Goal: Task Accomplishment & Management: Use online tool/utility

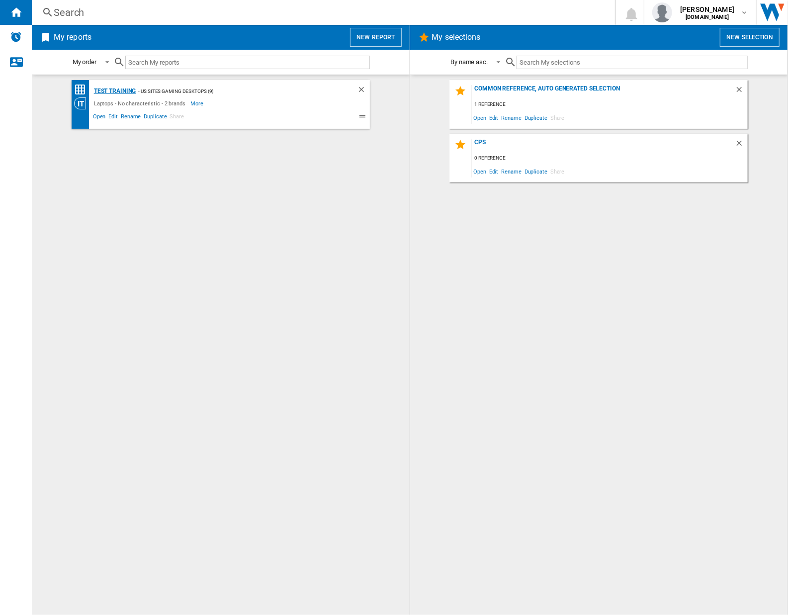
click at [121, 91] on div "Test Training" at bounding box center [113, 91] width 45 height 12
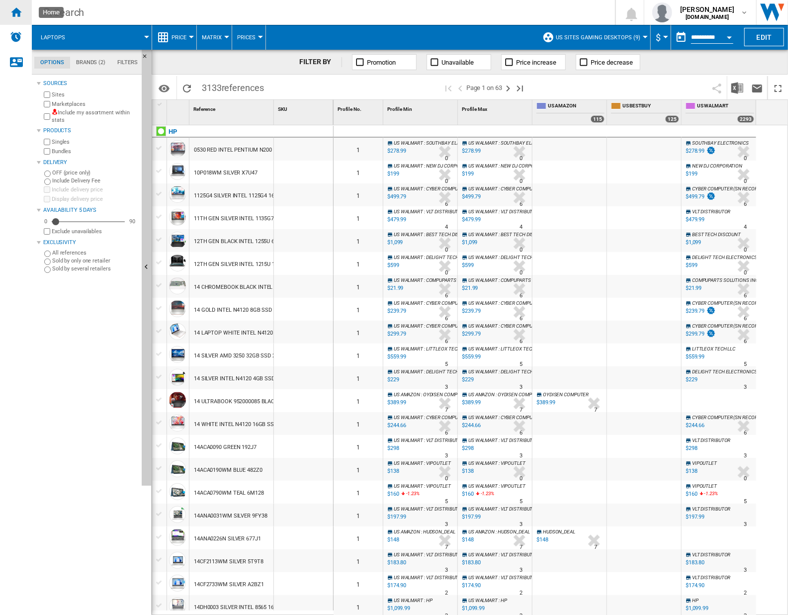
click at [20, 13] on ng-md-icon "Home" at bounding box center [16, 12] width 12 height 12
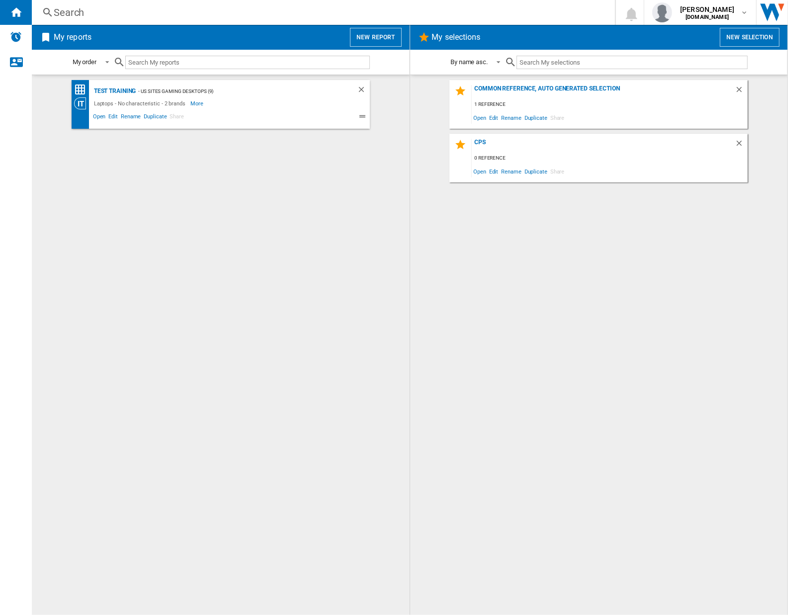
click at [238, 88] on div "- US Sites Gaming Desktops (9)" at bounding box center [236, 91] width 201 height 12
click at [113, 88] on div "Test Training" at bounding box center [113, 91] width 45 height 12
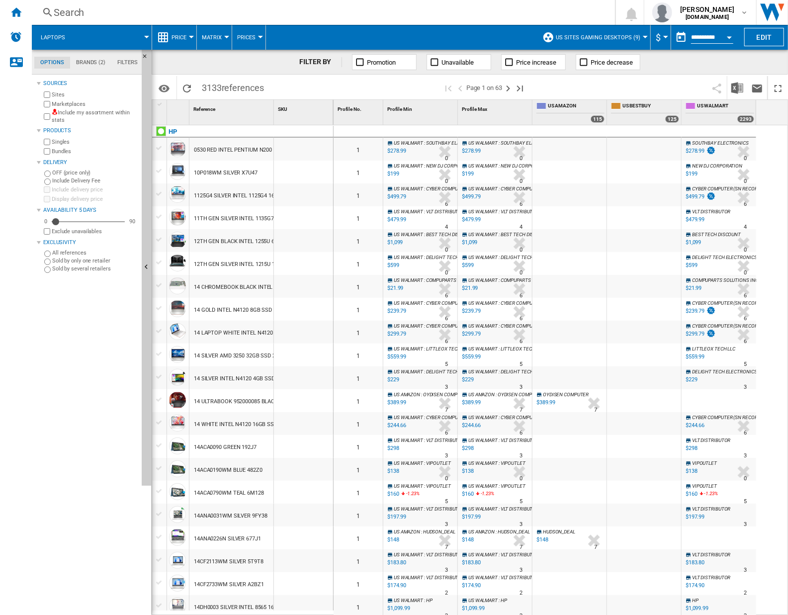
click at [149, 35] on md-menu "Laptops" at bounding box center [92, 37] width 120 height 25
click at [143, 35] on span at bounding box center [113, 37] width 68 height 25
click at [169, 131] on div "HP" at bounding box center [172, 132] width 8 height 12
click at [19, 9] on ng-md-icon "Home" at bounding box center [16, 12] width 12 height 12
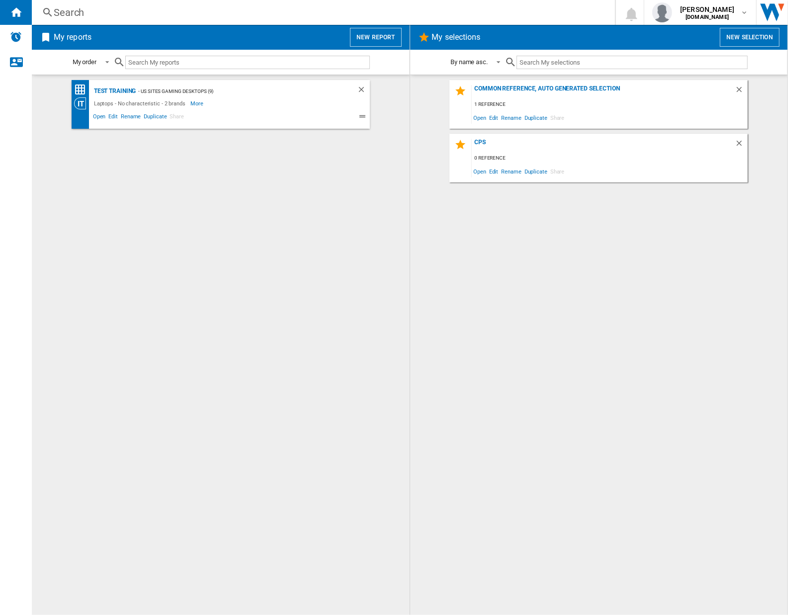
click at [365, 36] on button "New report" at bounding box center [375, 37] width 51 height 19
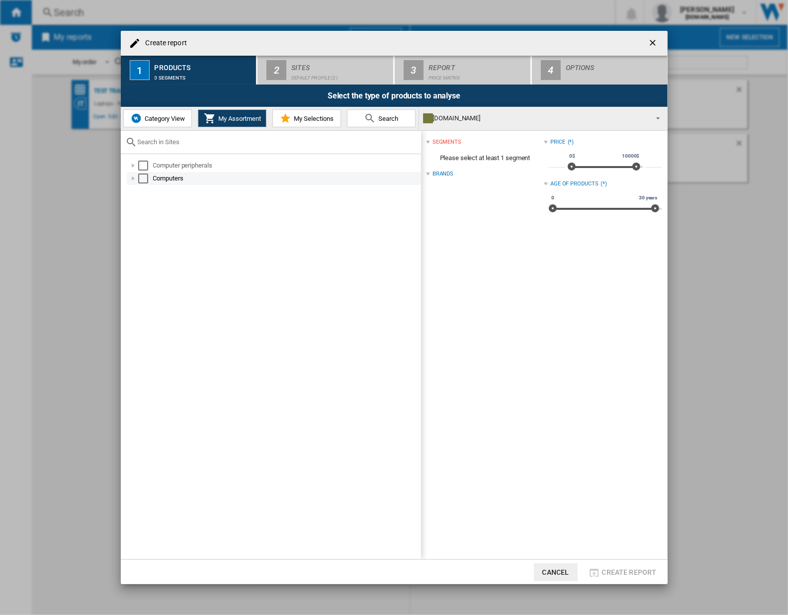
click at [143, 176] on div "Select" at bounding box center [143, 178] width 10 height 10
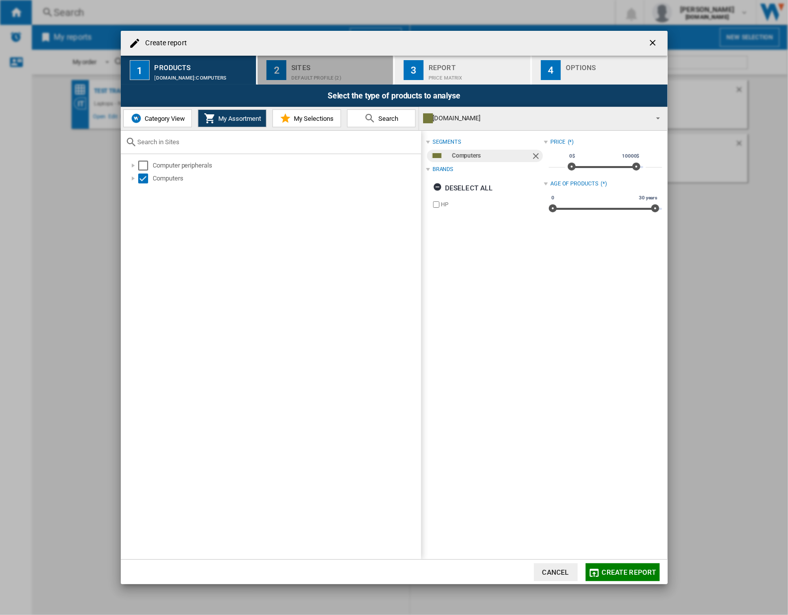
click at [296, 71] on div "Default profile (2)" at bounding box center [340, 75] width 98 height 10
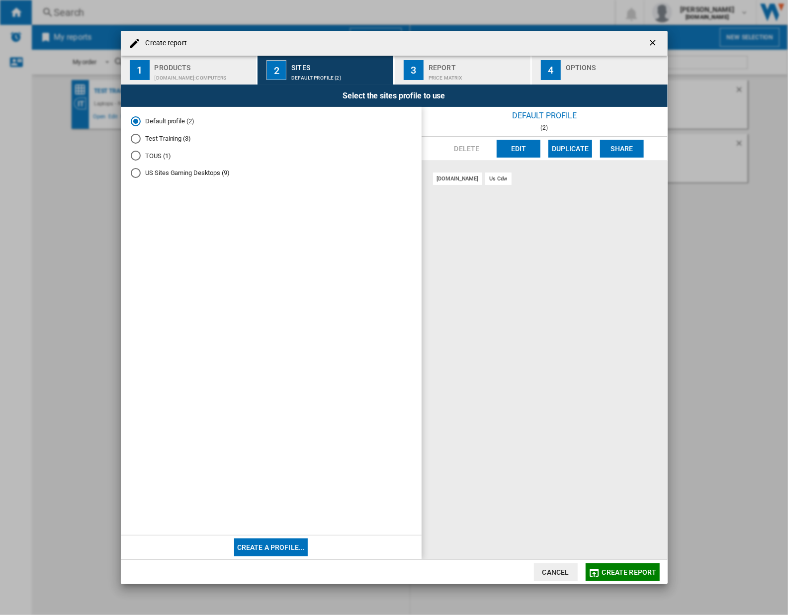
click at [614, 574] on span "Create report" at bounding box center [629, 572] width 55 height 8
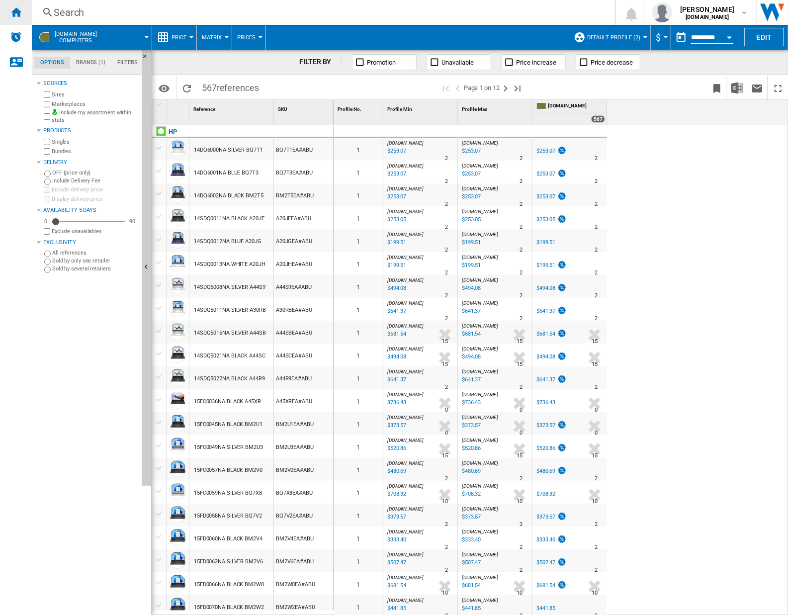
click at [22, 10] on div "Home" at bounding box center [16, 12] width 32 height 25
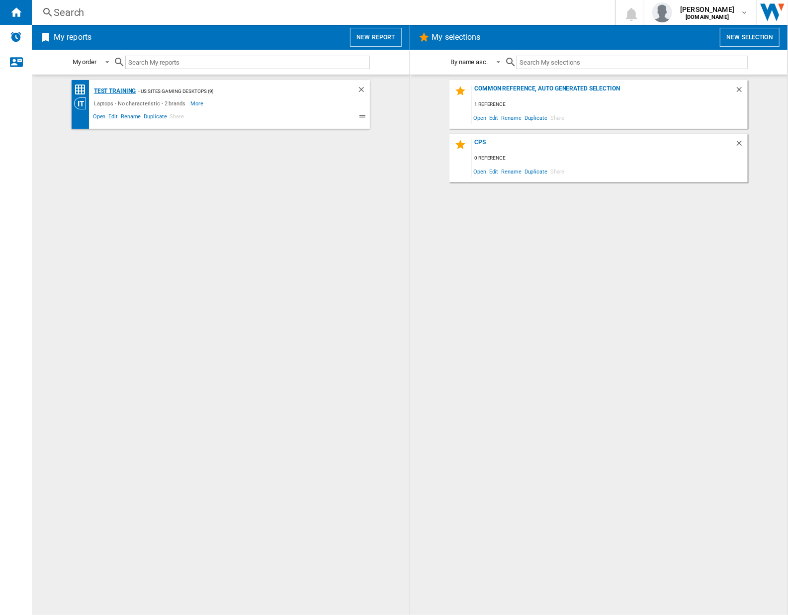
click at [124, 91] on div "Test Training" at bounding box center [113, 91] width 45 height 12
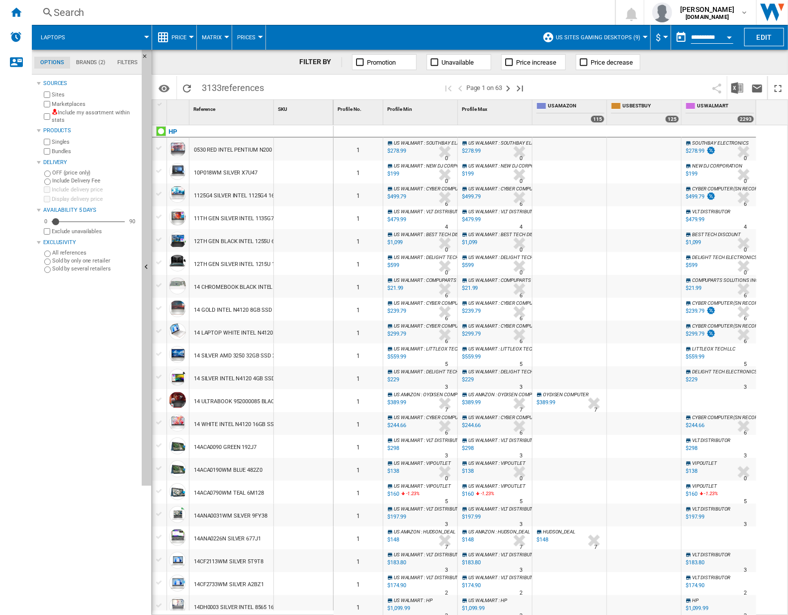
click at [640, 37] on button "US Sites Gaming Desktops (9)" at bounding box center [600, 37] width 89 height 25
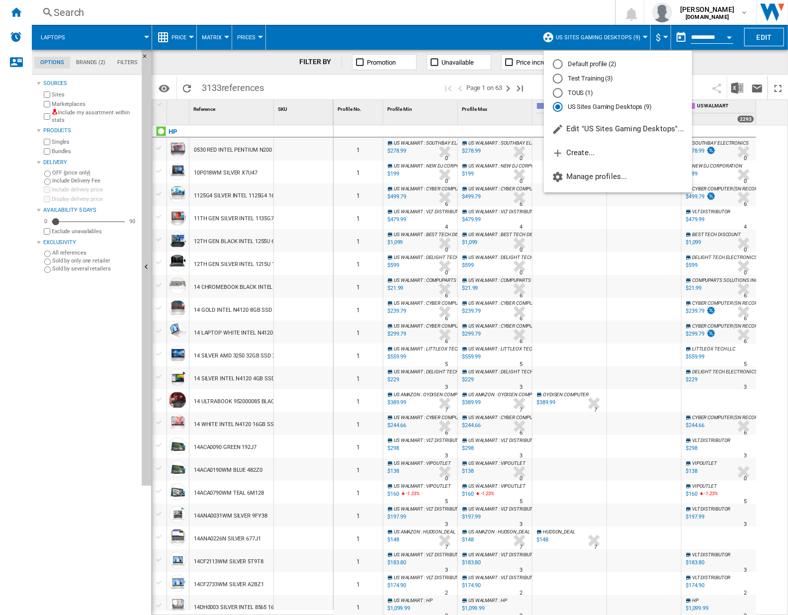
click at [17, 11] on md-backdrop at bounding box center [394, 307] width 788 height 615
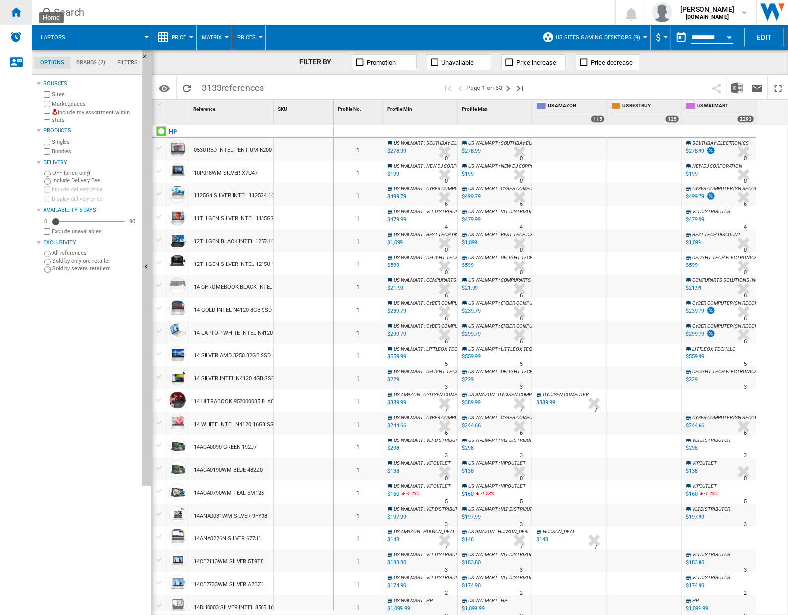
click at [11, 10] on ng-md-icon "Home" at bounding box center [16, 12] width 12 height 12
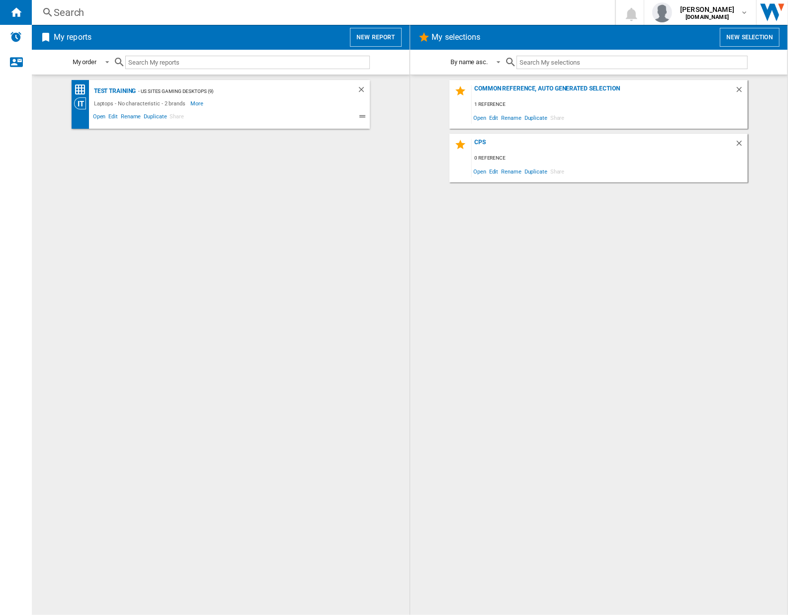
click at [376, 36] on button "New report" at bounding box center [375, 37] width 51 height 19
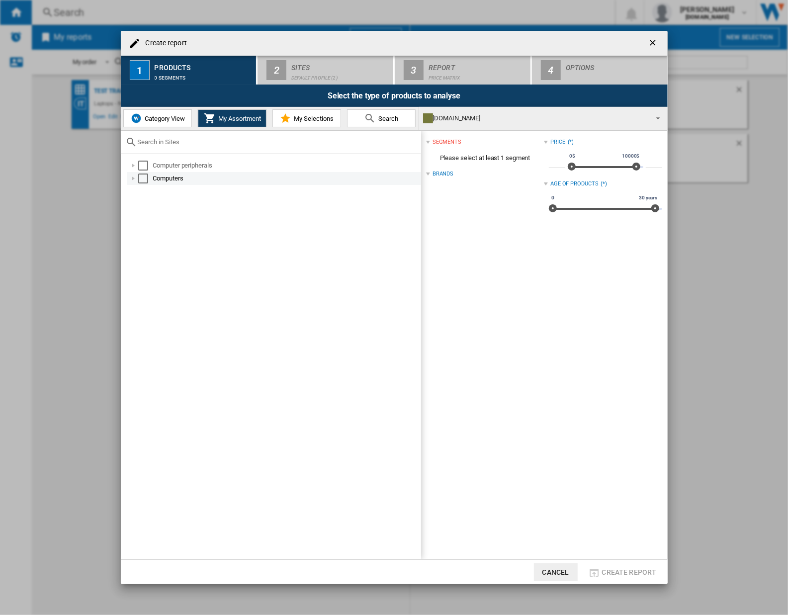
click at [146, 177] on div "Select" at bounding box center [143, 178] width 10 height 10
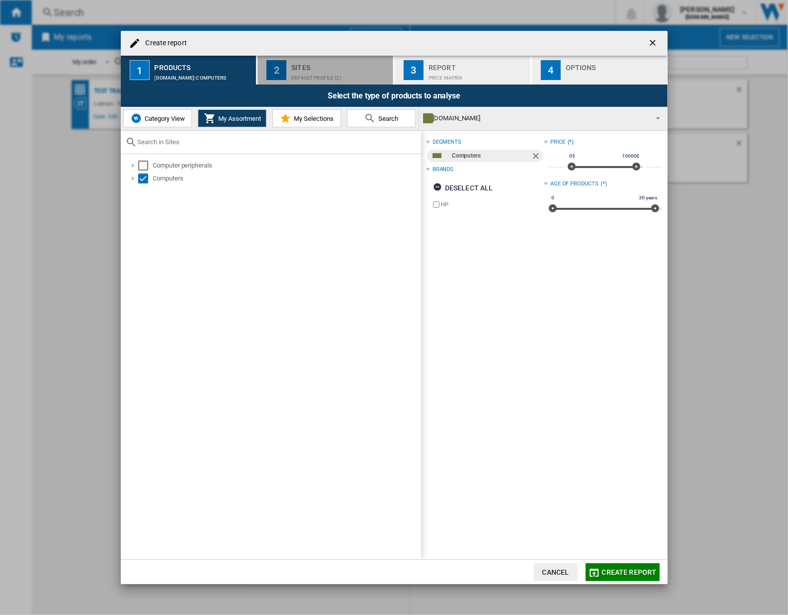
click at [301, 74] on div "Default profile (2)" at bounding box center [340, 75] width 98 height 10
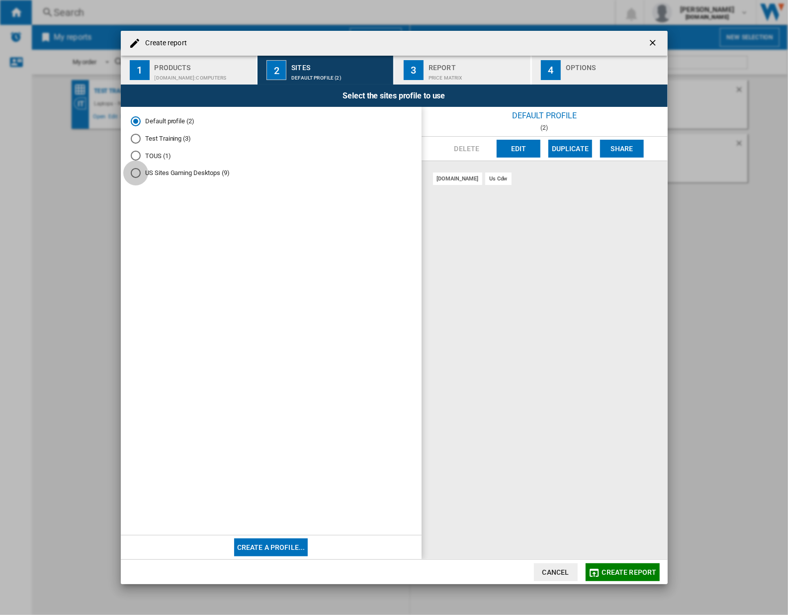
click at [135, 173] on div "US Sites Gaming Desktops (9)" at bounding box center [136, 173] width 10 height 10
click at [612, 573] on span "Create report" at bounding box center [629, 572] width 55 height 8
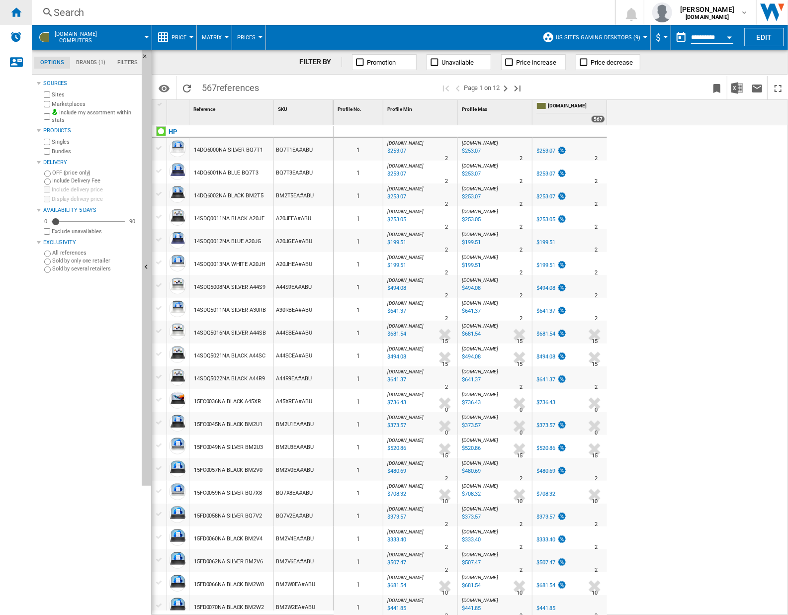
click at [20, 10] on ng-md-icon "Home" at bounding box center [16, 12] width 12 height 12
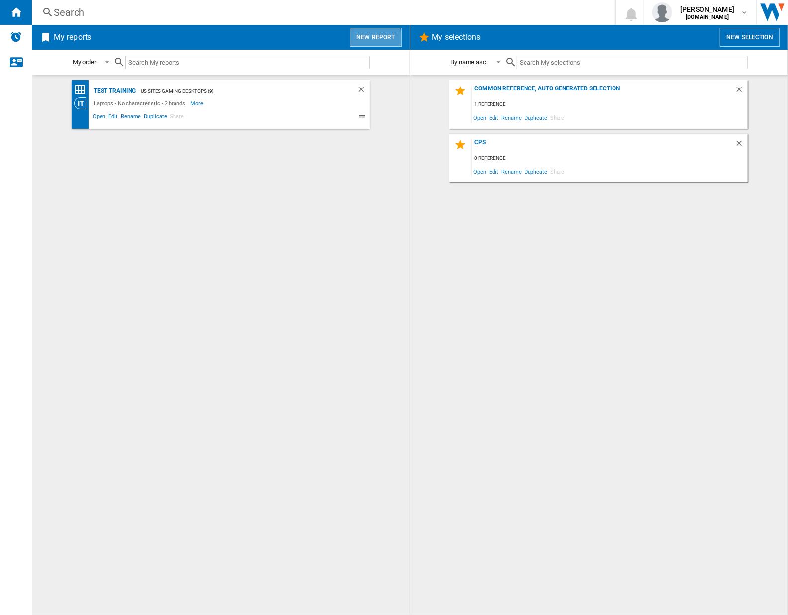
click at [369, 38] on button "New report" at bounding box center [375, 37] width 51 height 19
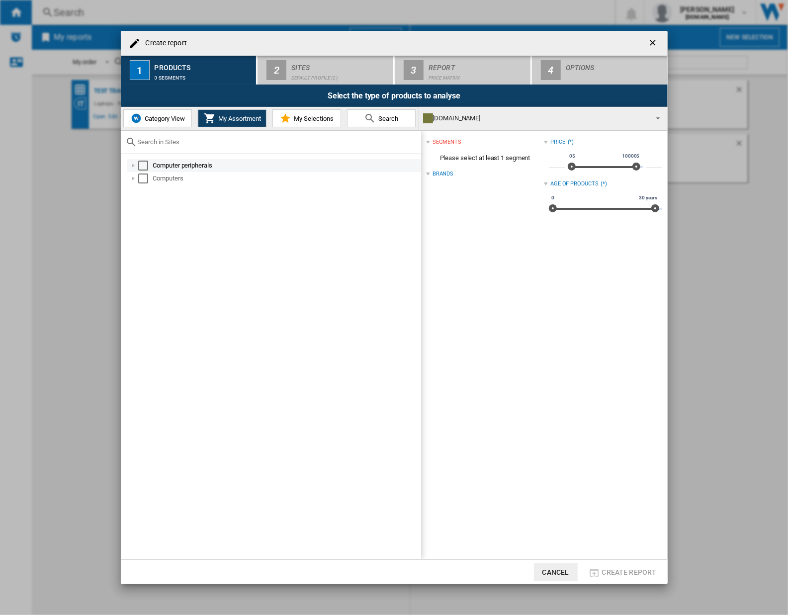
click at [143, 166] on div "Select" at bounding box center [143, 166] width 10 height 10
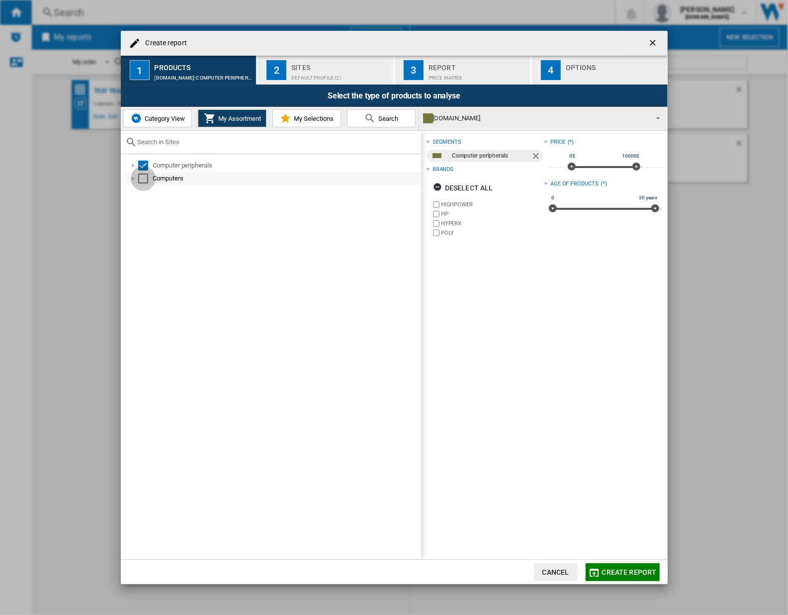
click at [144, 178] on div "Select" at bounding box center [143, 178] width 10 height 10
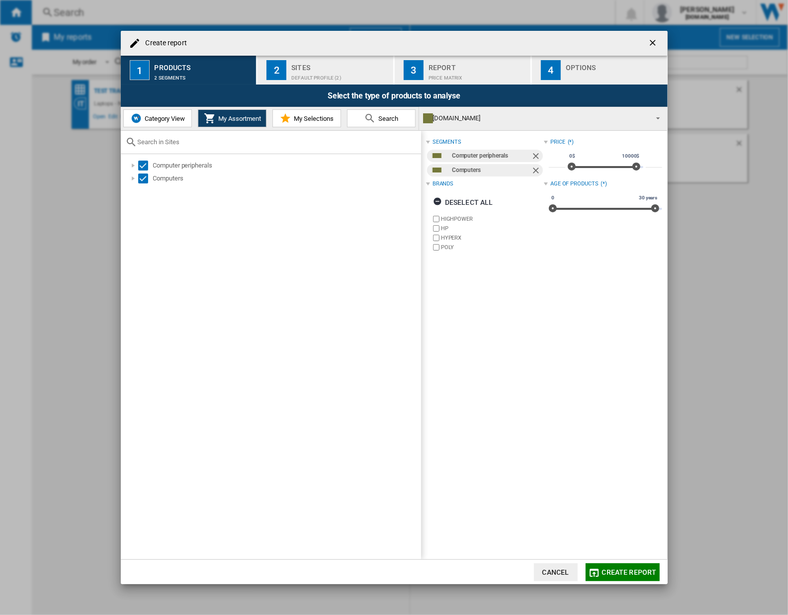
click at [300, 73] on div "Default profile (2)" at bounding box center [340, 75] width 98 height 10
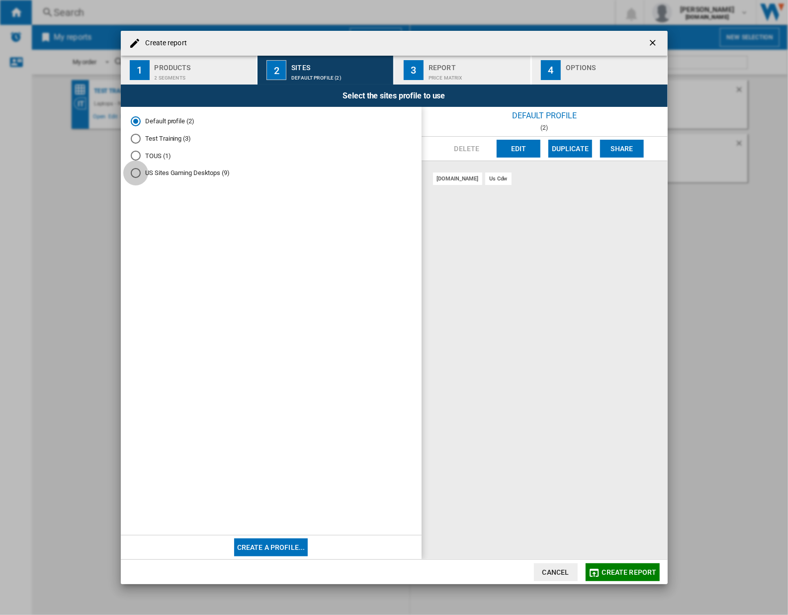
click at [137, 173] on div "US Sites Gaming Desktops (9)" at bounding box center [136, 173] width 10 height 10
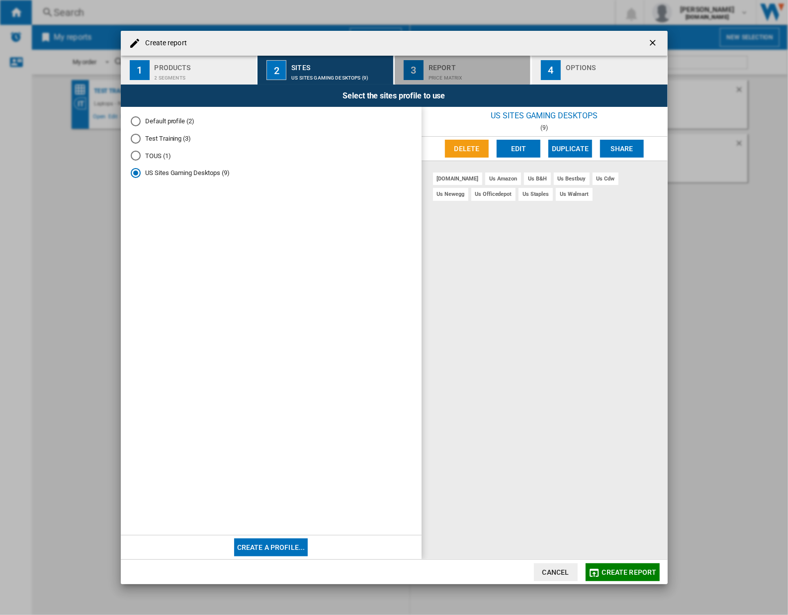
click at [419, 75] on div "3" at bounding box center [414, 70] width 20 height 20
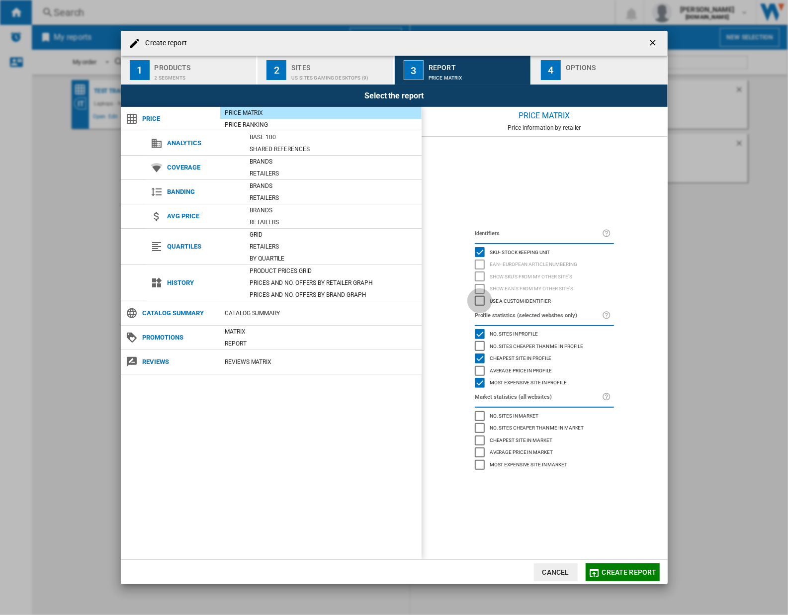
click at [483, 299] on div "Use a custom identifier" at bounding box center [480, 301] width 10 height 10
click at [548, 76] on div "4" at bounding box center [551, 70] width 20 height 20
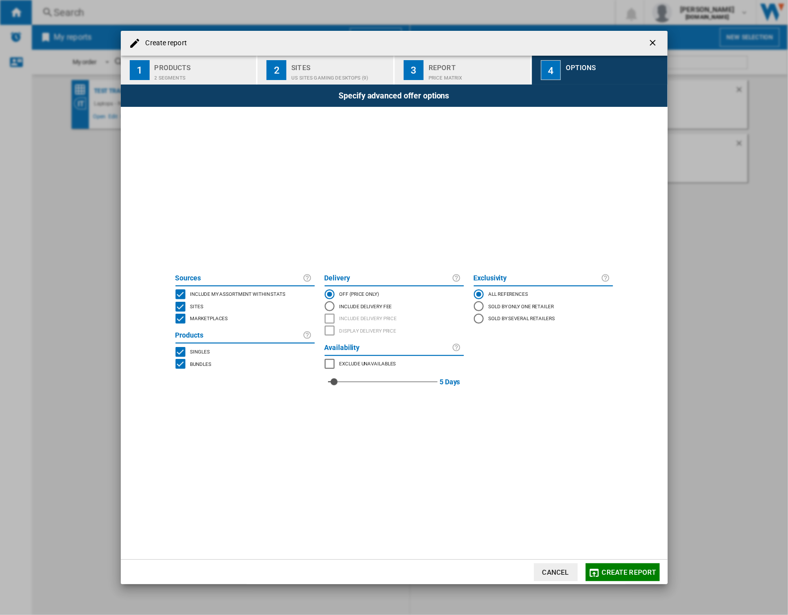
click at [618, 572] on span "Create report" at bounding box center [629, 572] width 55 height 8
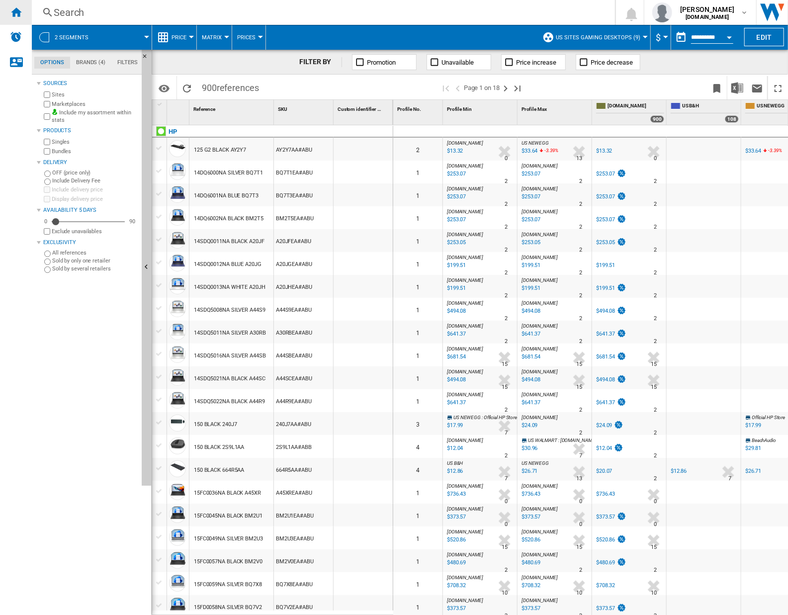
click at [11, 13] on ng-md-icon "Home" at bounding box center [16, 12] width 12 height 12
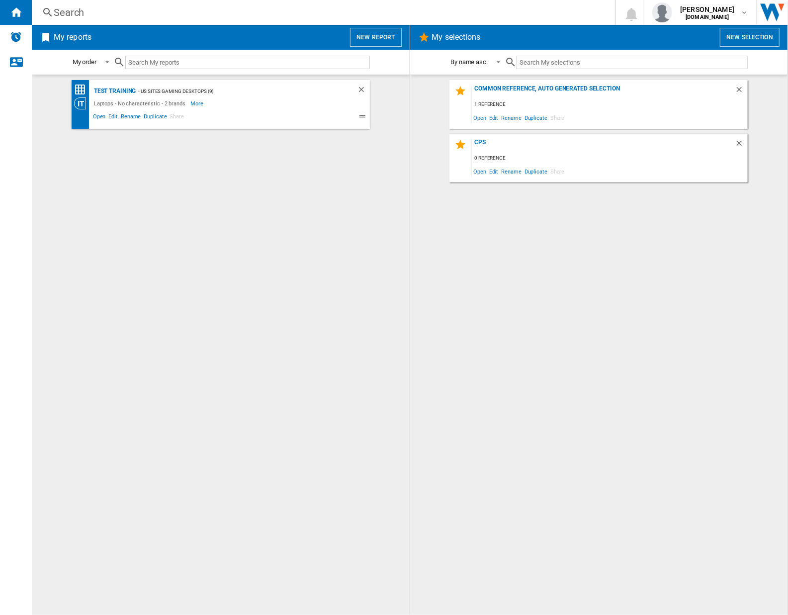
click at [374, 32] on button "New report" at bounding box center [375, 37] width 51 height 19
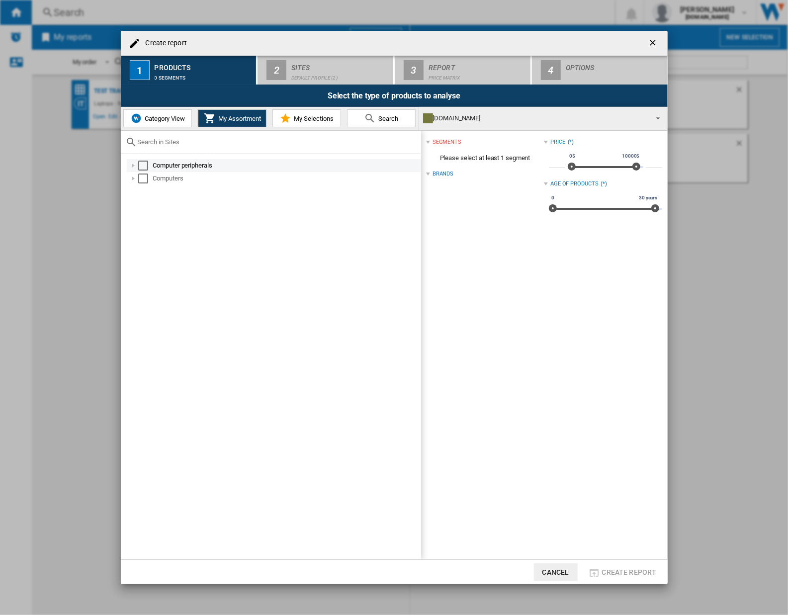
click at [142, 163] on div "Select" at bounding box center [143, 166] width 10 height 10
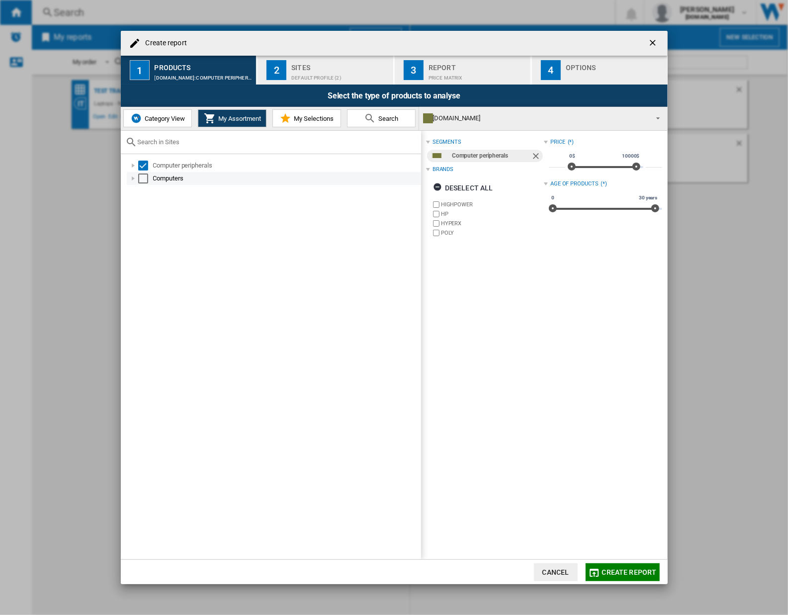
click at [144, 177] on div "Select" at bounding box center [143, 178] width 10 height 10
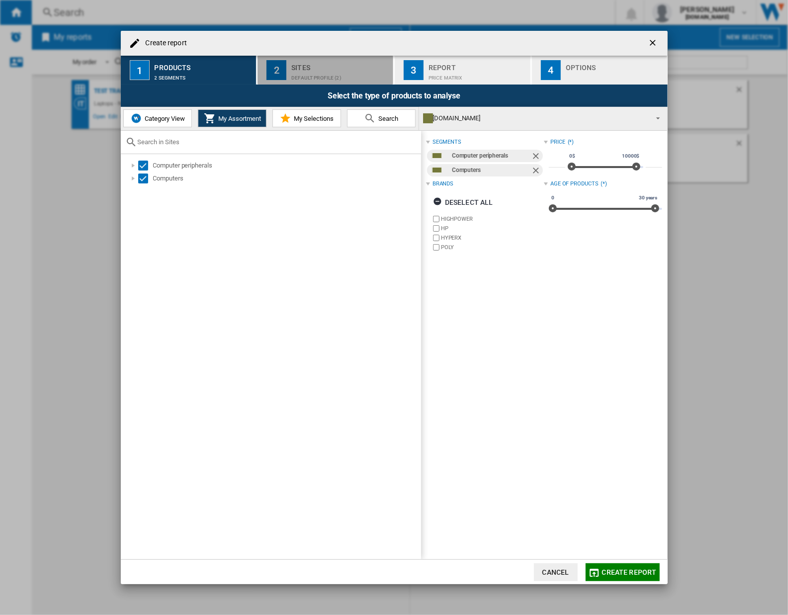
click at [309, 71] on div "Default profile (2)" at bounding box center [340, 75] width 98 height 10
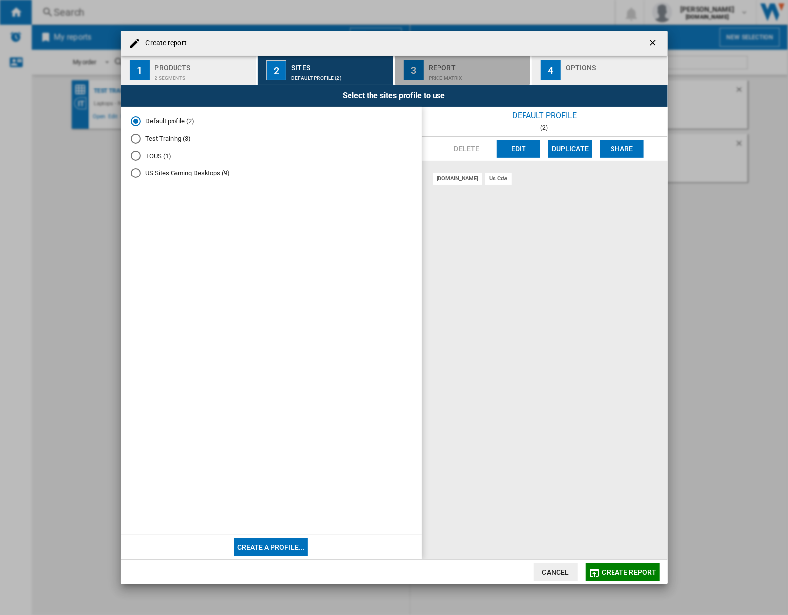
click at [441, 70] on div "Price Matrix" at bounding box center [477, 75] width 98 height 10
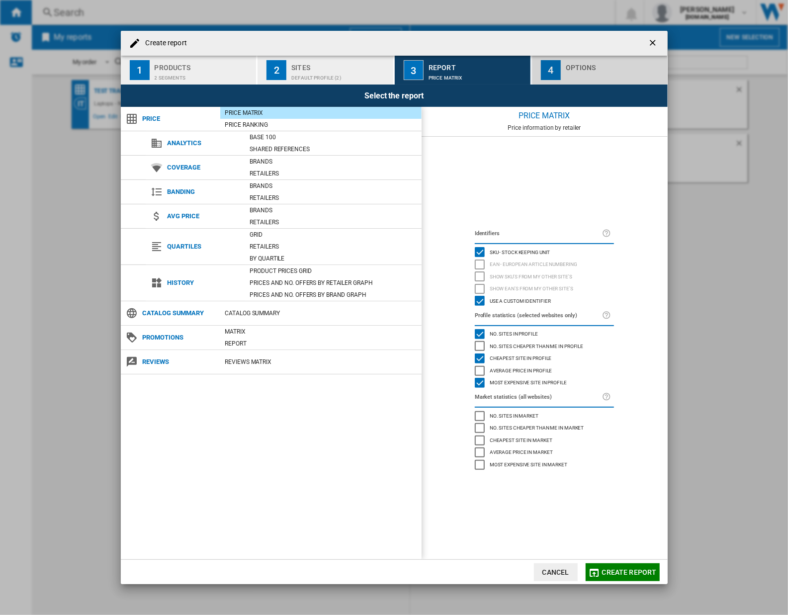
click at [569, 67] on div "Options" at bounding box center [615, 65] width 98 height 10
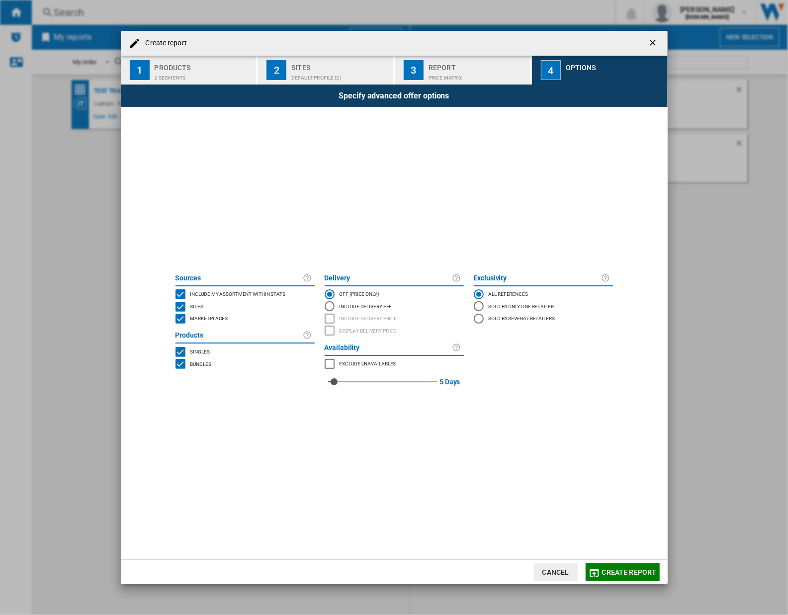
click at [620, 571] on span "Create report" at bounding box center [629, 572] width 55 height 8
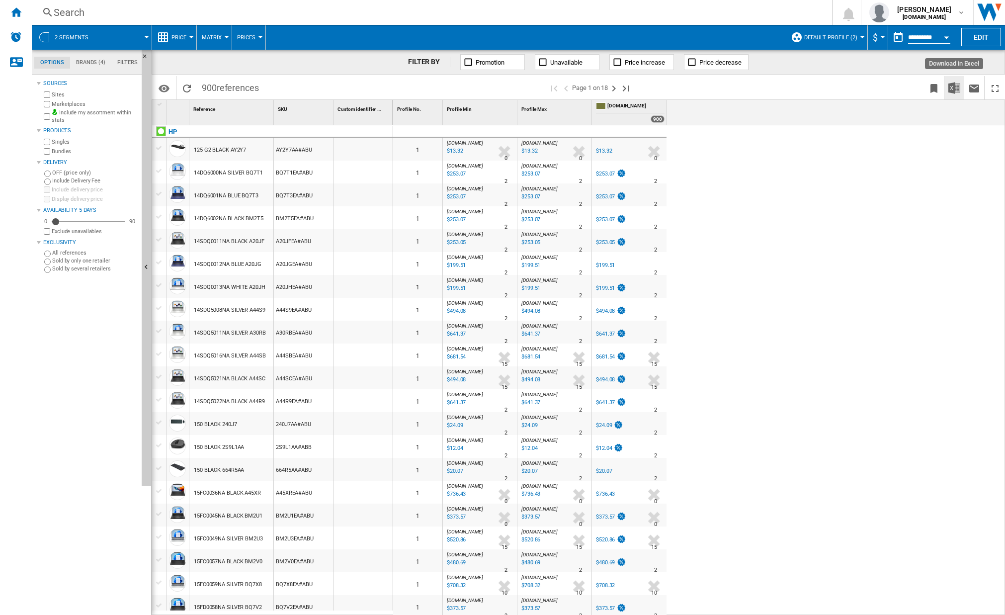
click at [787, 87] on img "Download in Excel" at bounding box center [954, 88] width 12 height 12
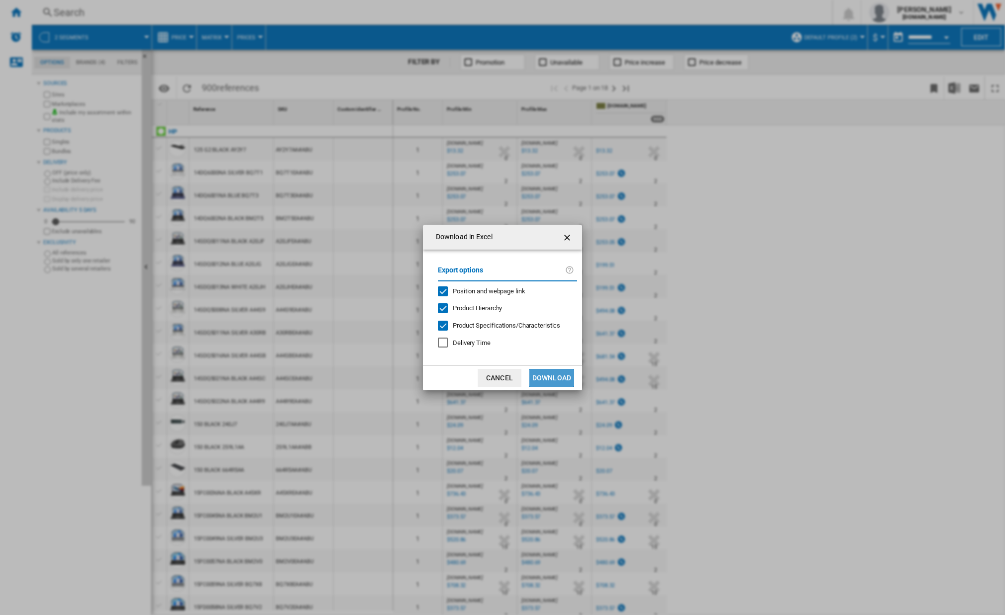
click at [560, 378] on button "Download" at bounding box center [551, 378] width 45 height 18
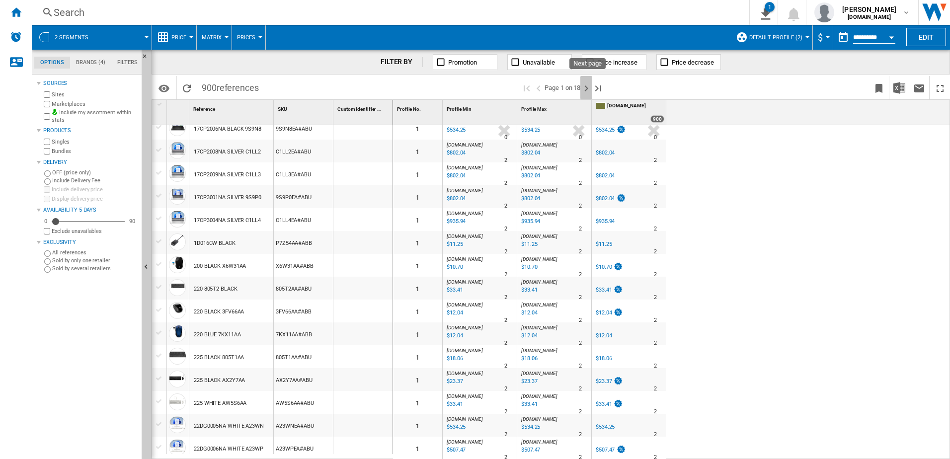
click at [586, 89] on ng-md-icon "Next page" at bounding box center [587, 89] width 12 height 12
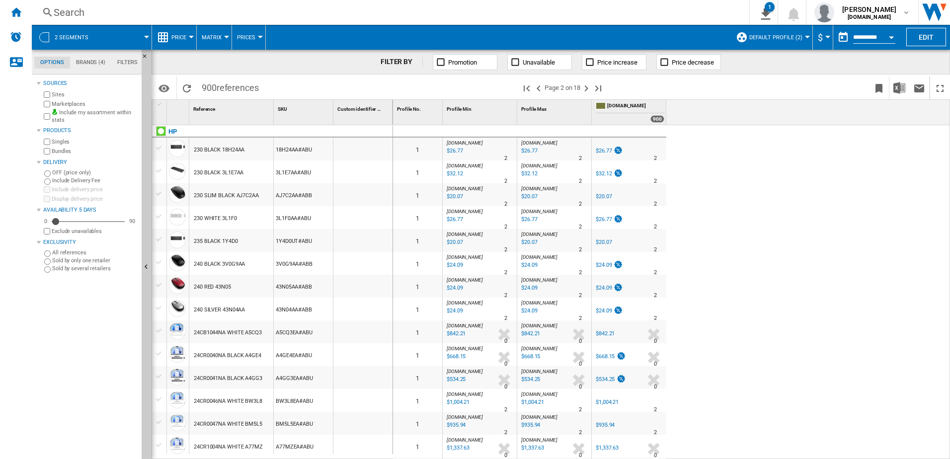
click at [102, 14] on div "Search" at bounding box center [389, 12] width 670 height 14
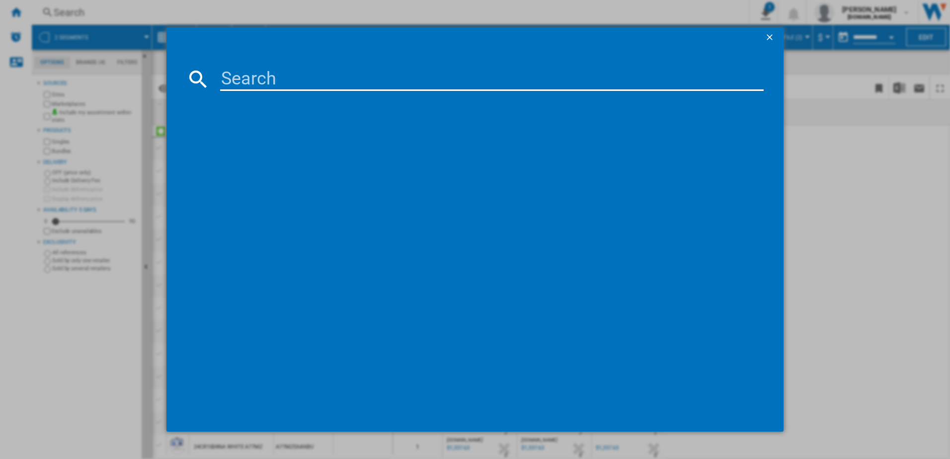
click at [256, 75] on input at bounding box center [492, 79] width 544 height 24
type input "HP E22"
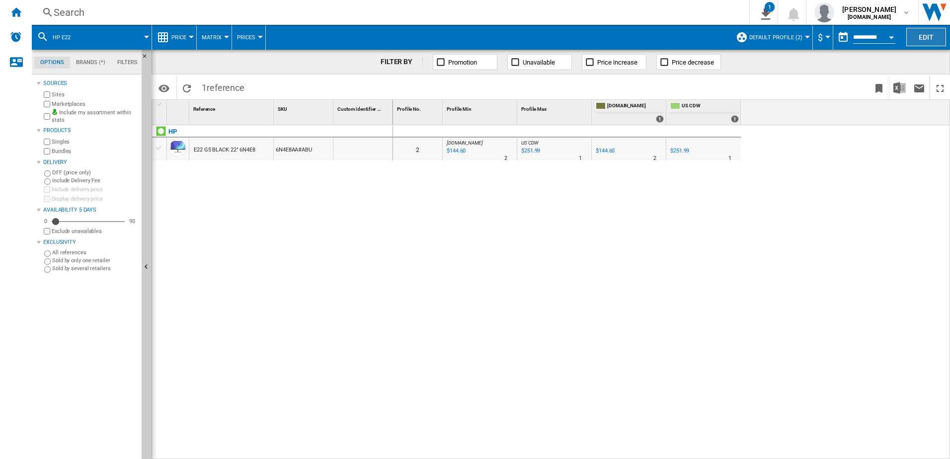
click at [787, 39] on button "Edit" at bounding box center [927, 37] width 40 height 18
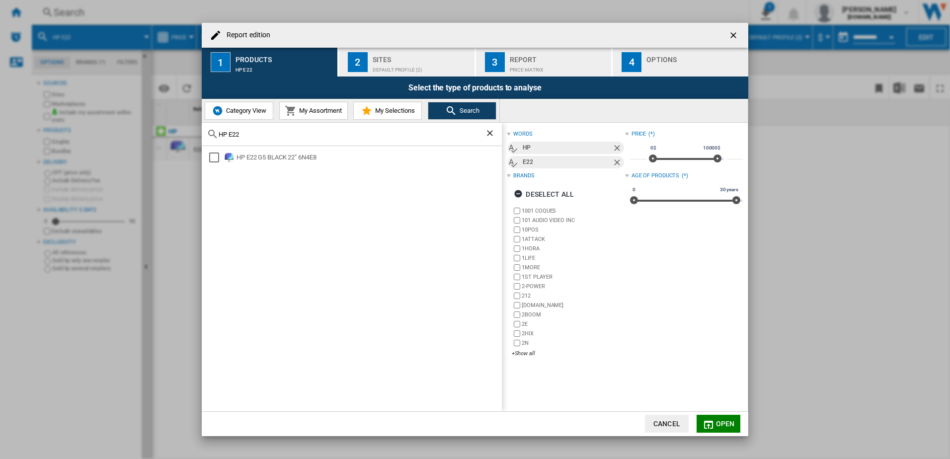
click at [247, 113] on span "Category View" at bounding box center [245, 110] width 43 height 7
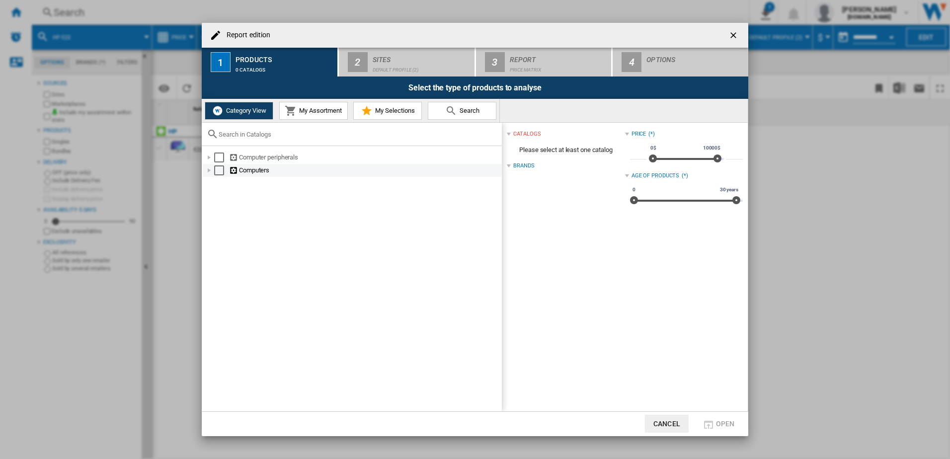
click at [221, 171] on div "Select" at bounding box center [219, 171] width 10 height 10
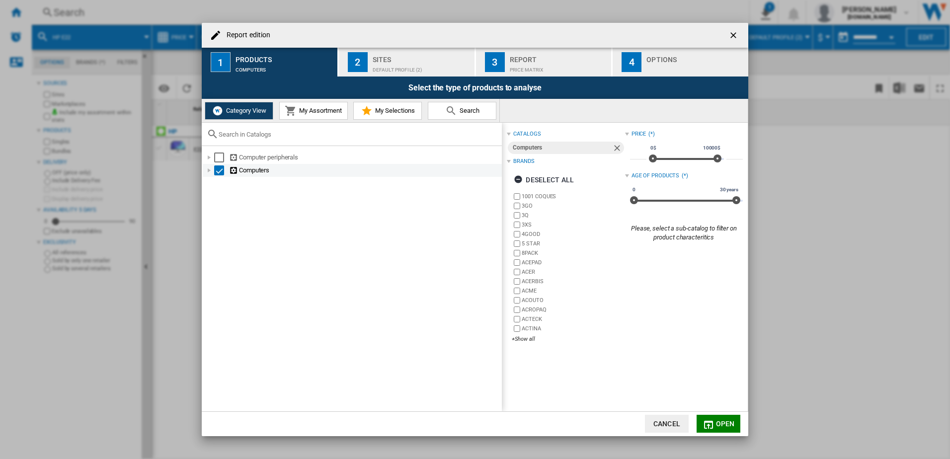
click at [212, 171] on div "Report edition ..." at bounding box center [209, 171] width 10 height 10
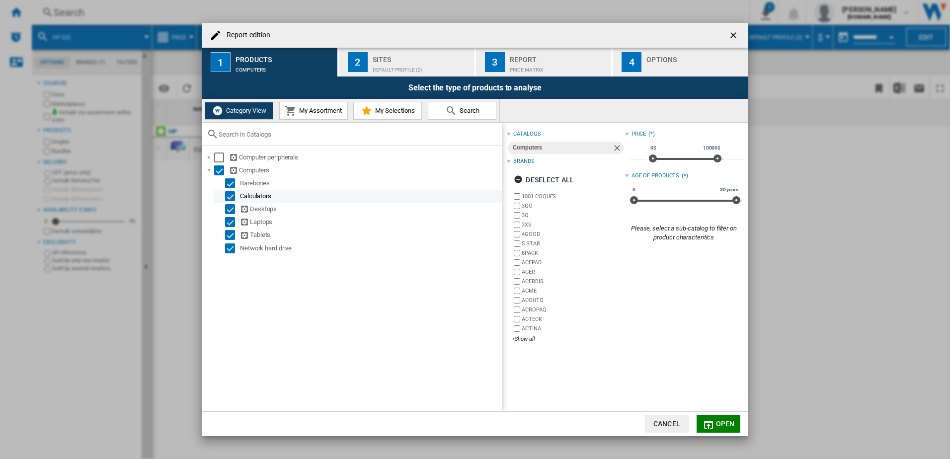
click at [230, 196] on div "Select" at bounding box center [230, 196] width 10 height 10
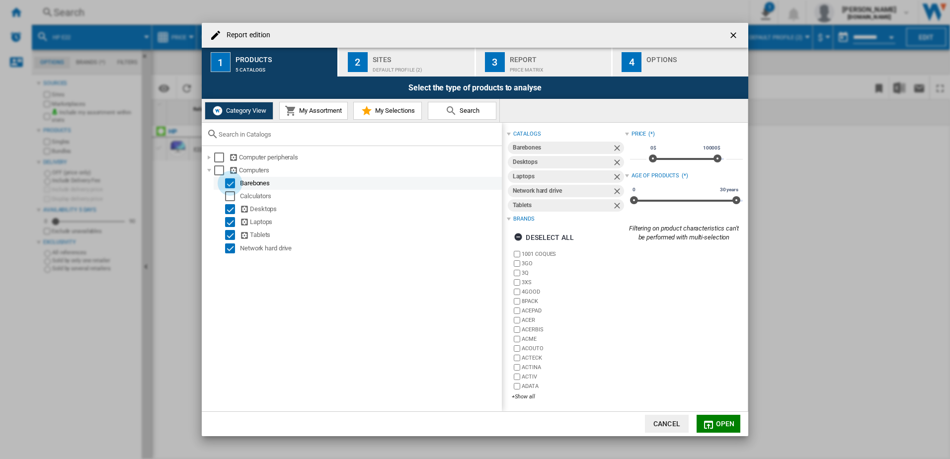
click at [231, 187] on div "Select" at bounding box center [230, 183] width 10 height 10
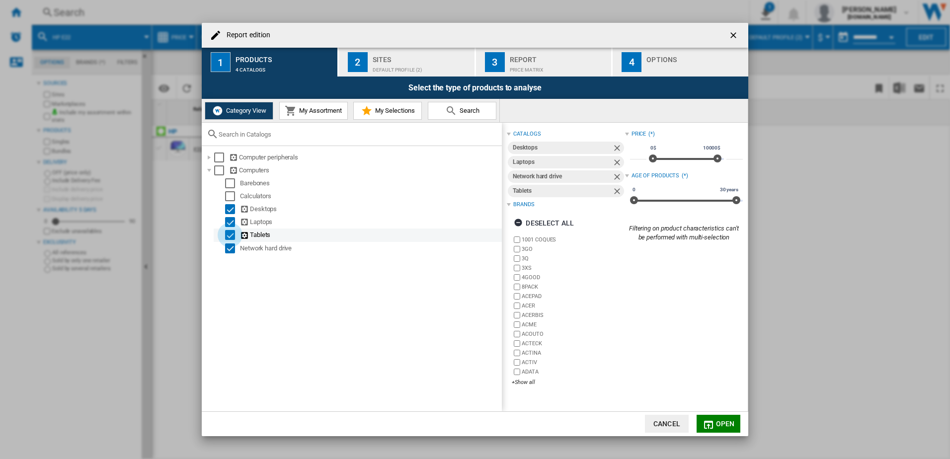
drag, startPoint x: 231, startPoint y: 237, endPoint x: 231, endPoint y: 245, distance: 8.0
click at [231, 238] on div "Select" at bounding box center [230, 235] width 10 height 10
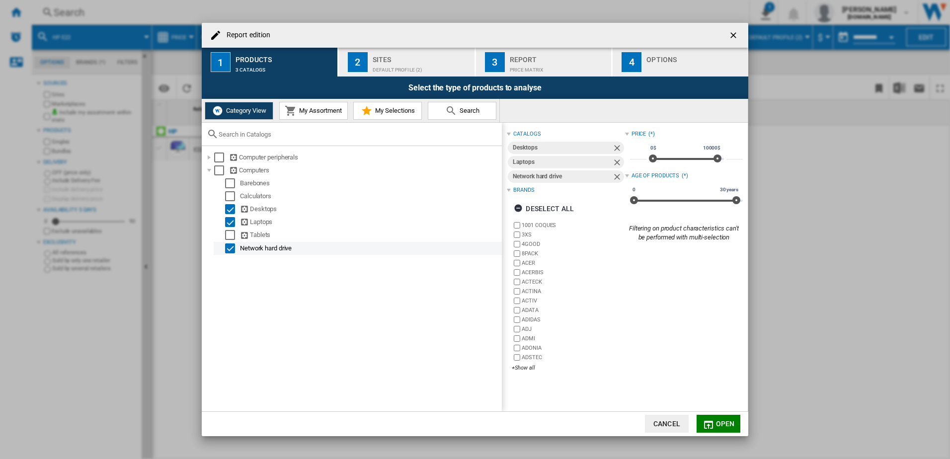
click at [231, 246] on div "Select" at bounding box center [230, 249] width 10 height 10
click at [721, 423] on span "Open" at bounding box center [725, 424] width 19 height 8
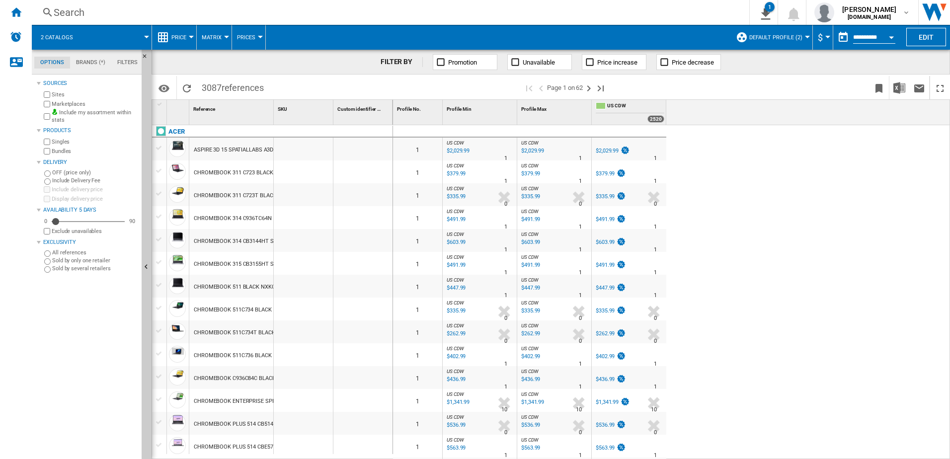
click at [83, 61] on md-tab-item "Brands (*)" at bounding box center [90, 63] width 41 height 12
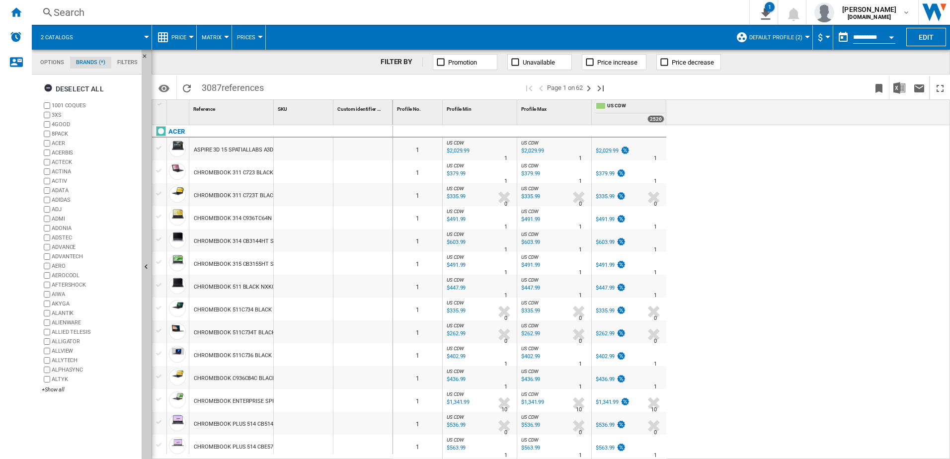
scroll to position [38, 0]
click at [48, 85] on ng-md-icon "button" at bounding box center [50, 90] width 12 height 12
click at [62, 389] on div "+Show all" at bounding box center [90, 389] width 96 height 7
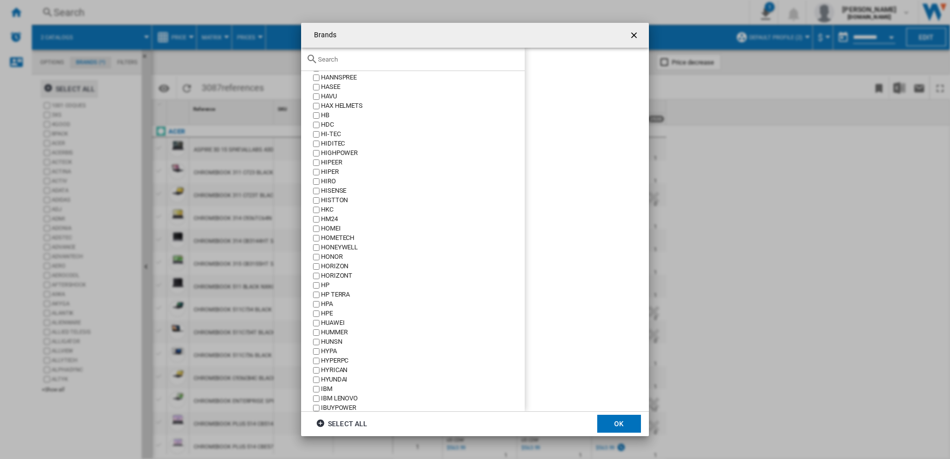
scroll to position [2038, 0]
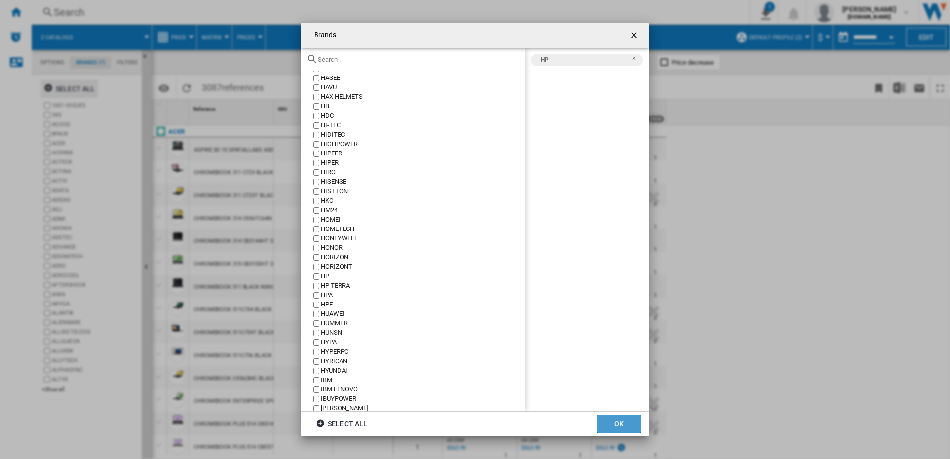
click at [609, 420] on button "OK" at bounding box center [619, 424] width 44 height 18
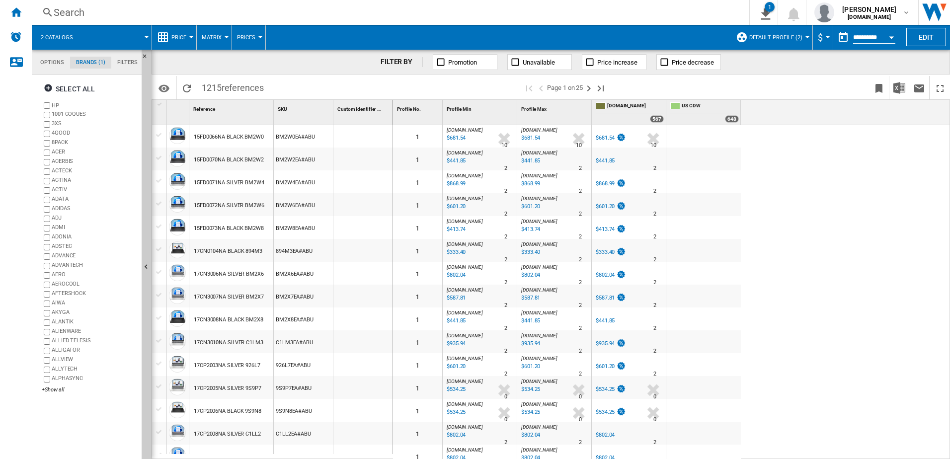
scroll to position [696, 0]
